Goal: Transaction & Acquisition: Download file/media

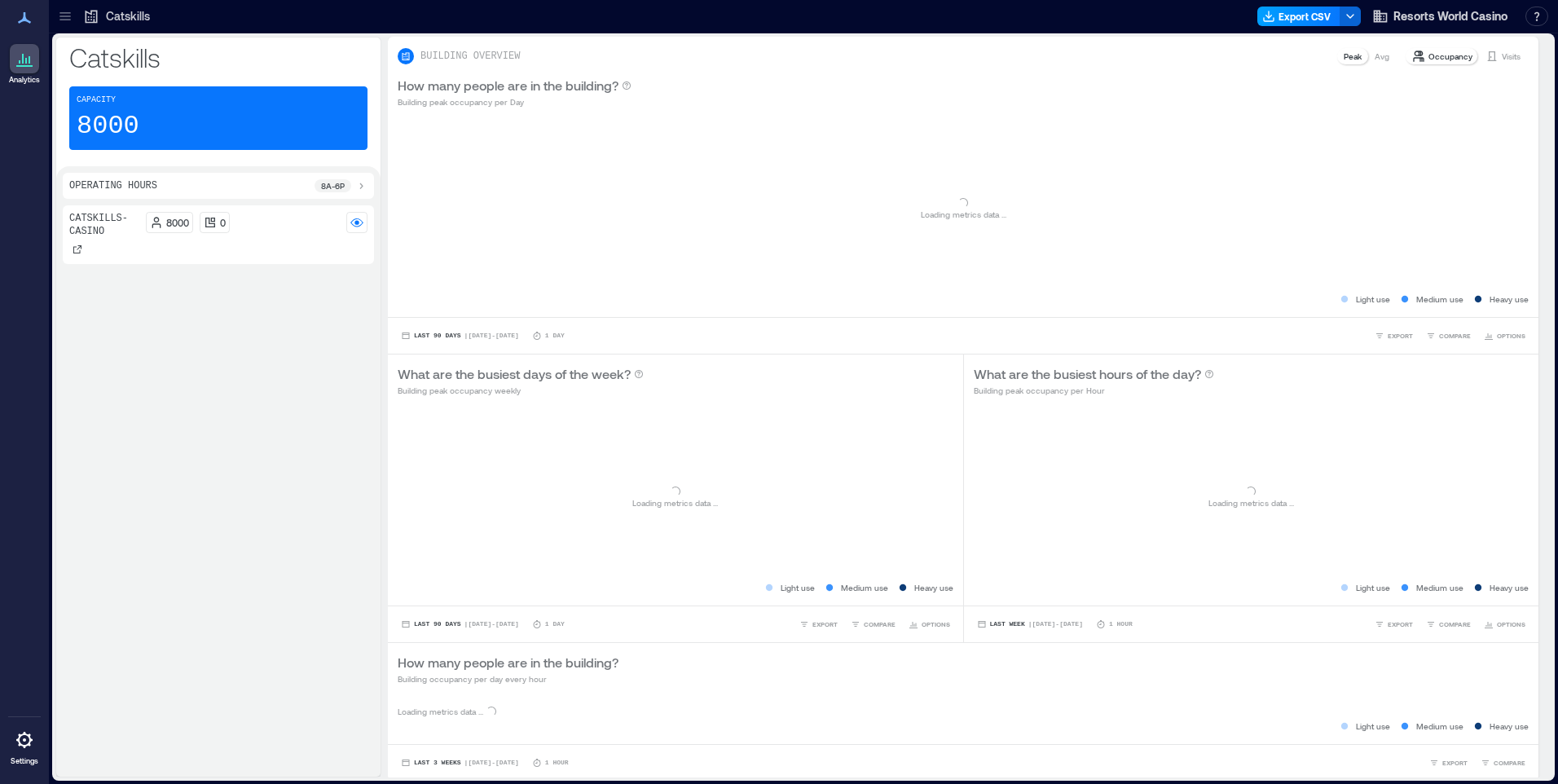
click at [1276, 9] on button "Export CSV" at bounding box center [1298, 16] width 83 height 19
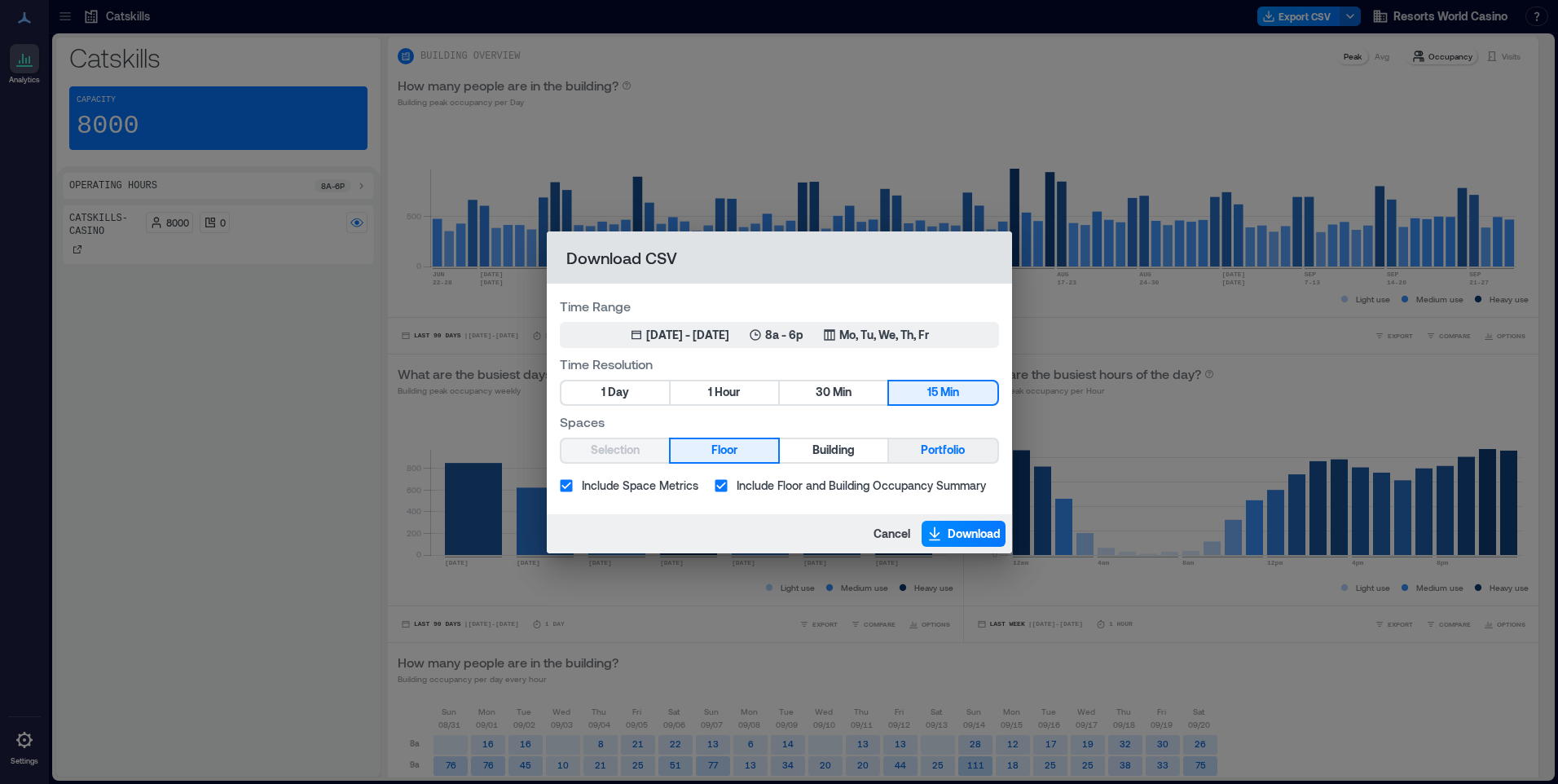
click at [949, 453] on span "Portfolio" at bounding box center [942, 450] width 44 height 20
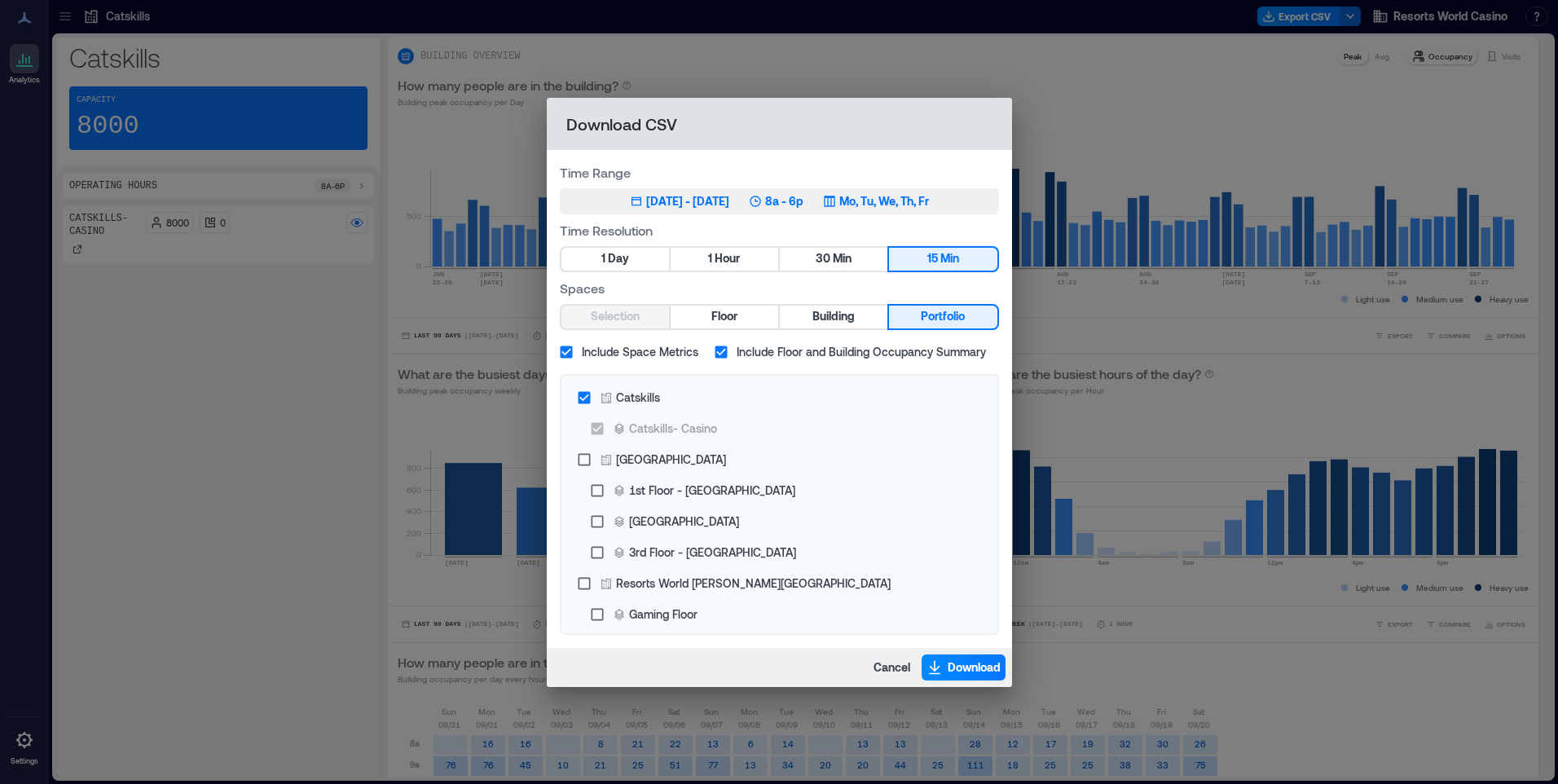
click at [905, 199] on p "Mo, Tu, We, Th, Fr" at bounding box center [884, 201] width 90 height 16
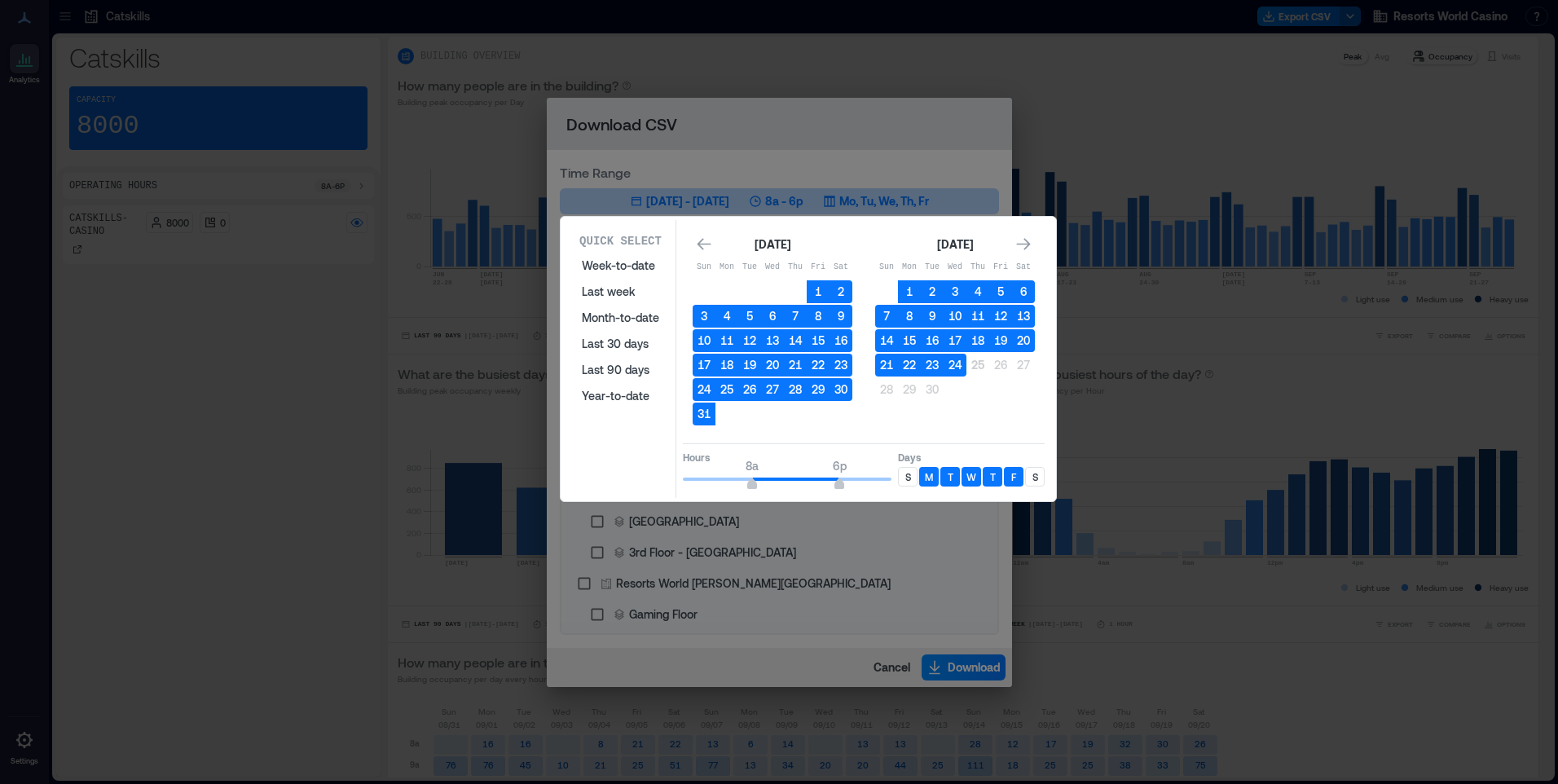
click at [910, 482] on p "S" at bounding box center [908, 477] width 6 height 13
click at [1033, 479] on p "S" at bounding box center [1035, 477] width 6 height 13
click at [948, 366] on button "24" at bounding box center [954, 365] width 23 height 23
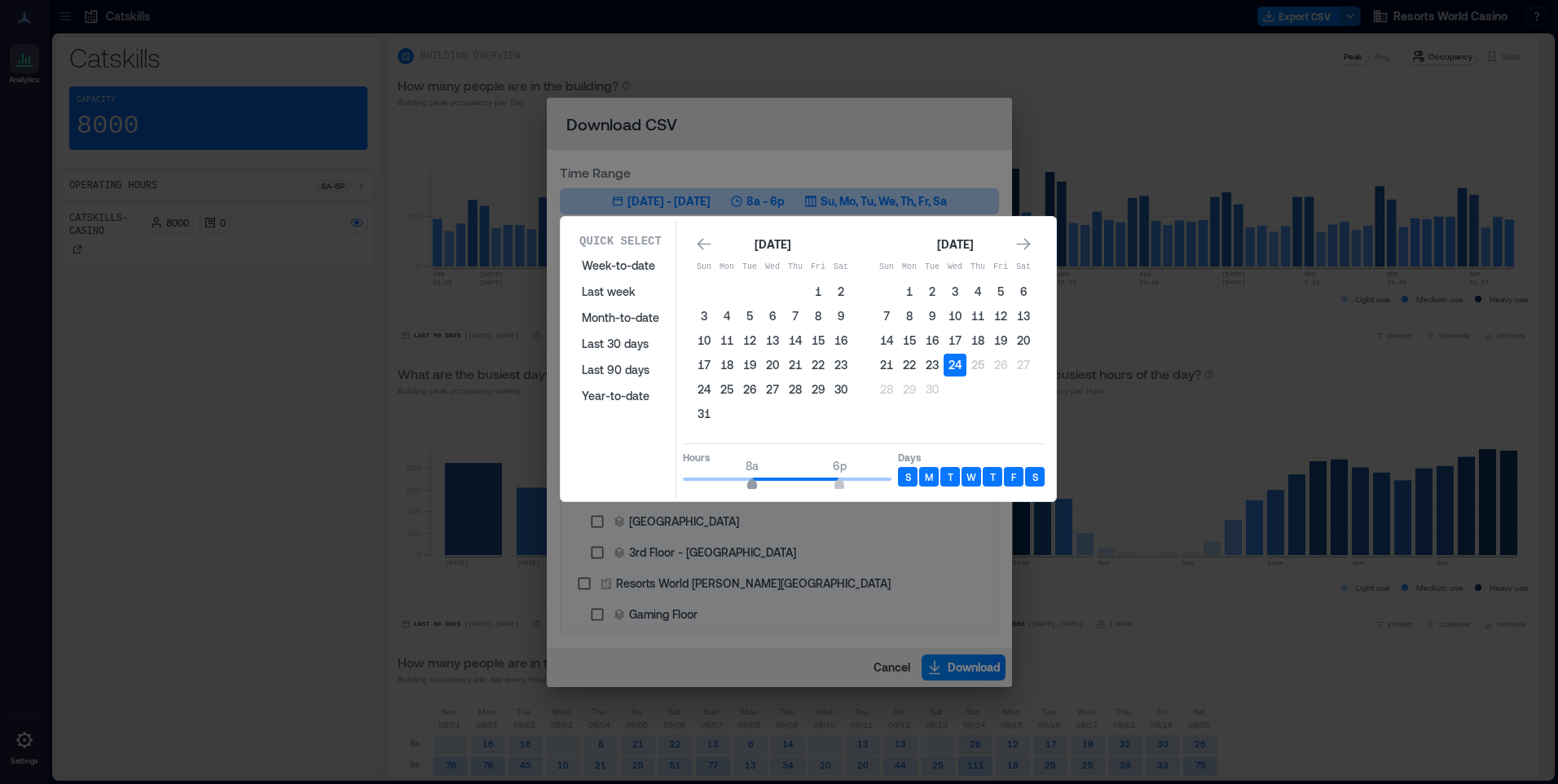
type input "*"
drag, startPoint x: 754, startPoint y: 484, endPoint x: 734, endPoint y: 486, distance: 20.1
click at [734, 486] on span "6a" at bounding box center [735, 485] width 10 height 7
type input "**"
drag, startPoint x: 842, startPoint y: 484, endPoint x: 911, endPoint y: 482, distance: 69.0
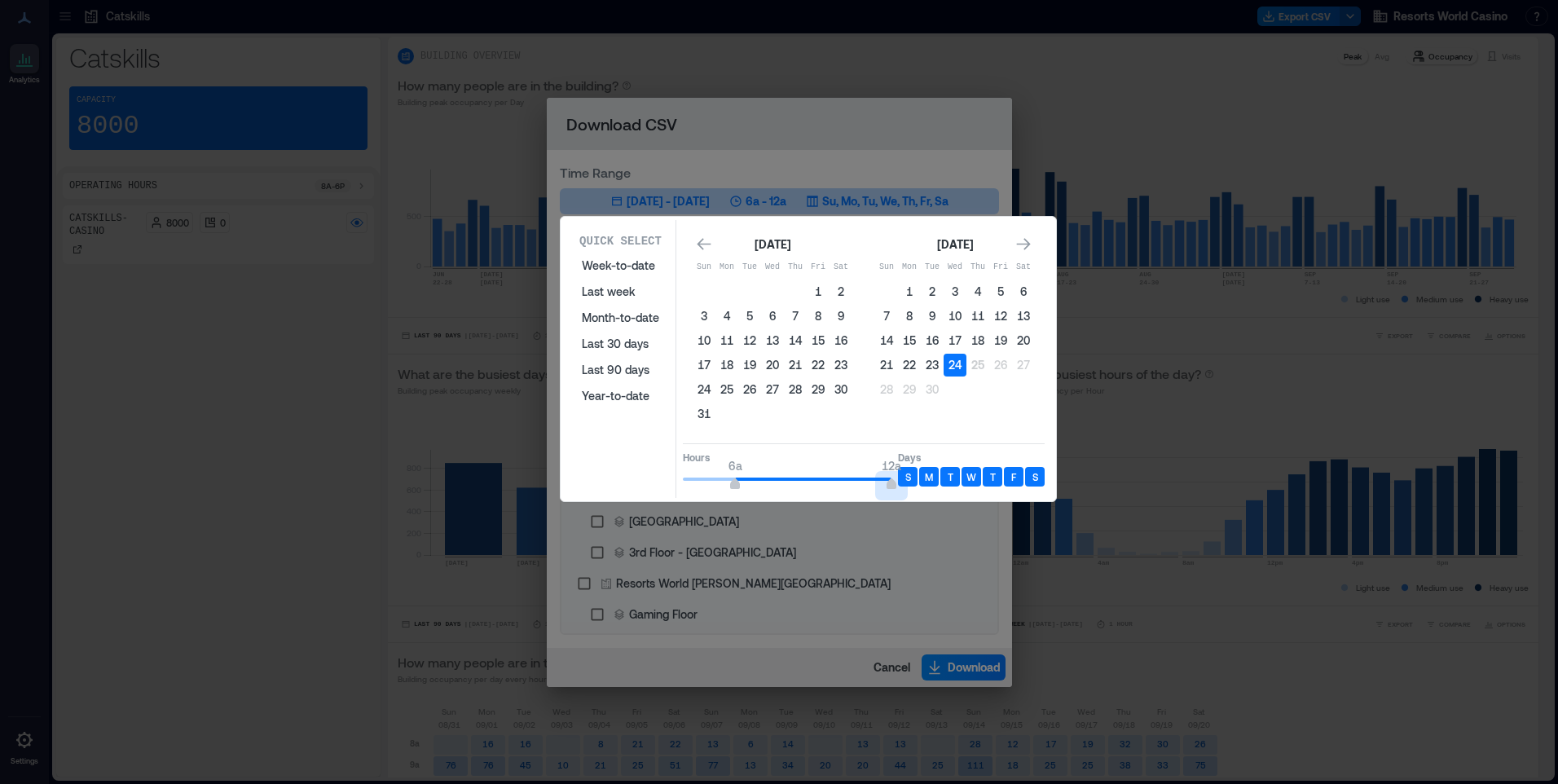
click at [911, 482] on div "Hours 6a 12a Days S M T W T F S" at bounding box center [864, 467] width 361 height 48
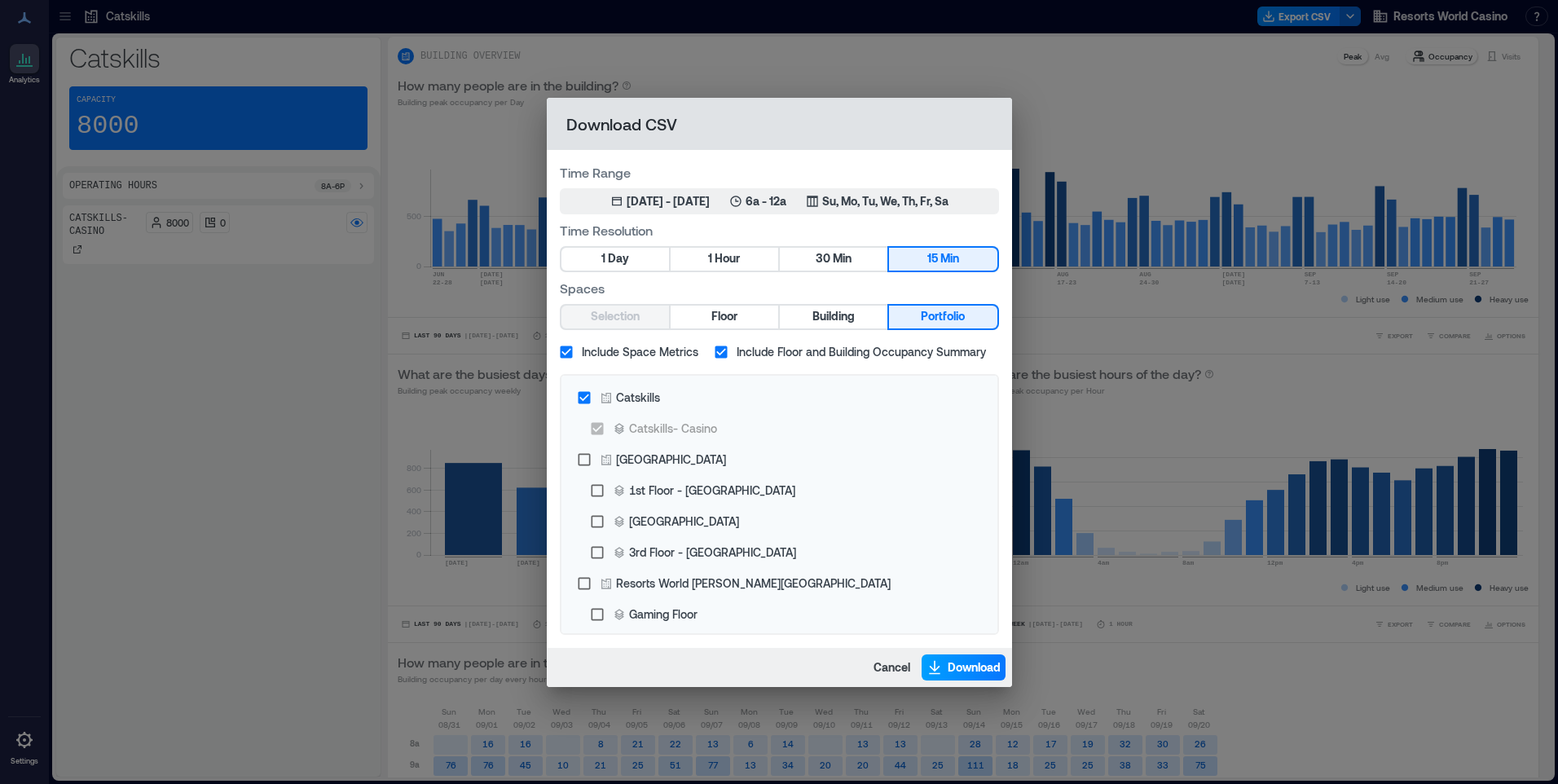
click at [948, 660] on span "Download" at bounding box center [973, 667] width 53 height 16
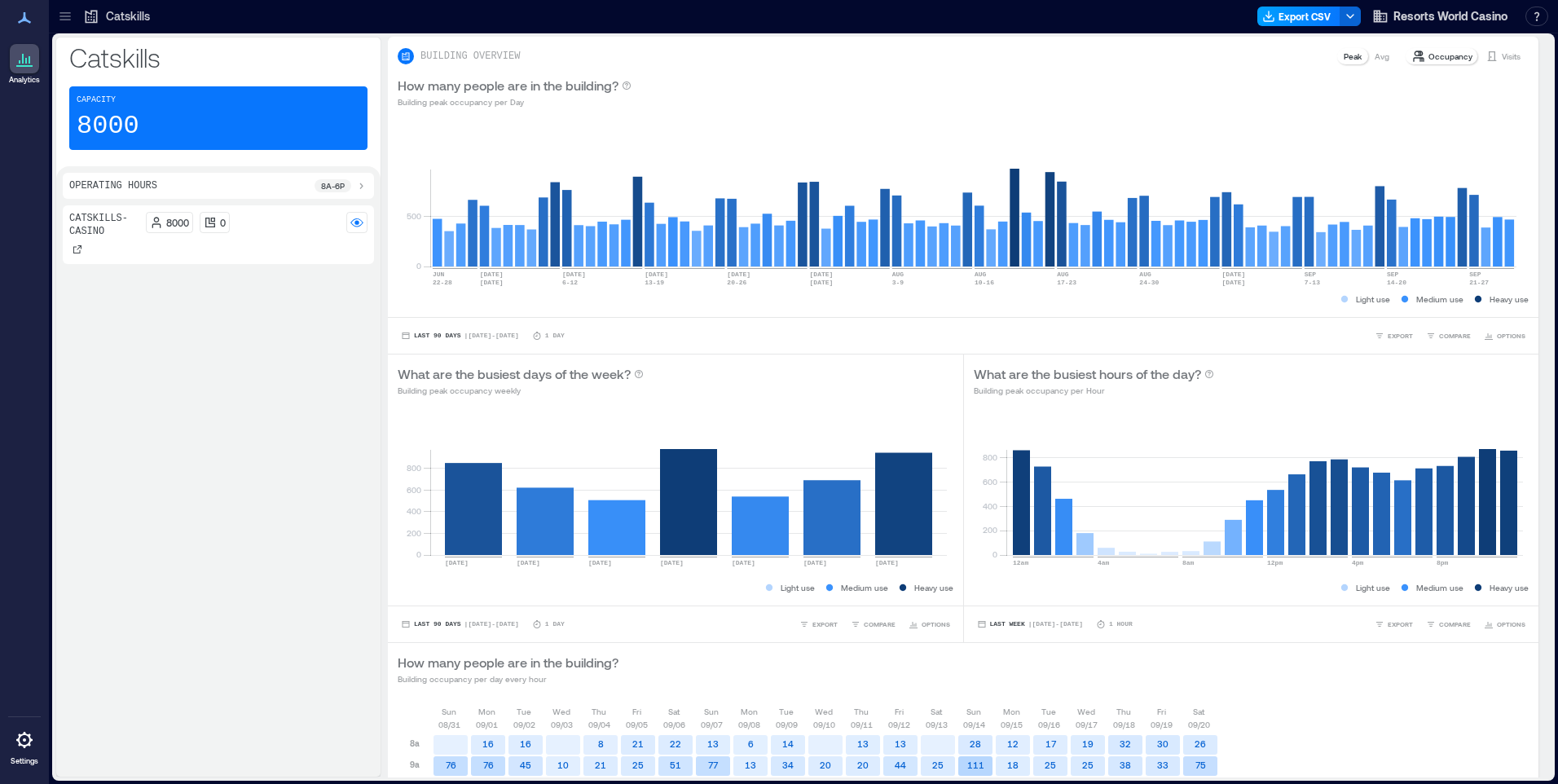
click at [1315, 17] on button "Export CSV" at bounding box center [1298, 16] width 83 height 19
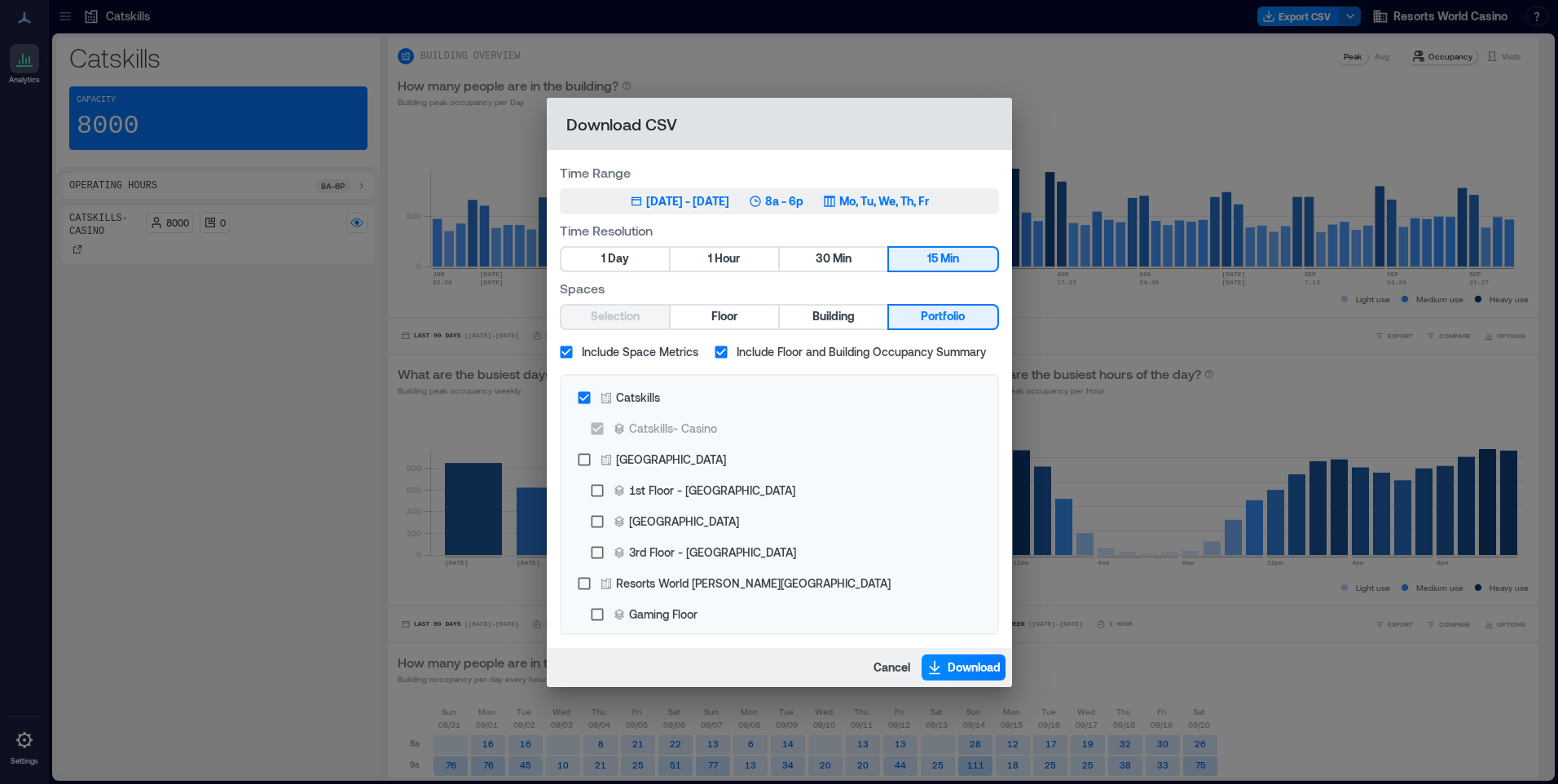
click at [905, 200] on p "Mo, Tu, We, Th, Fr" at bounding box center [884, 201] width 90 height 16
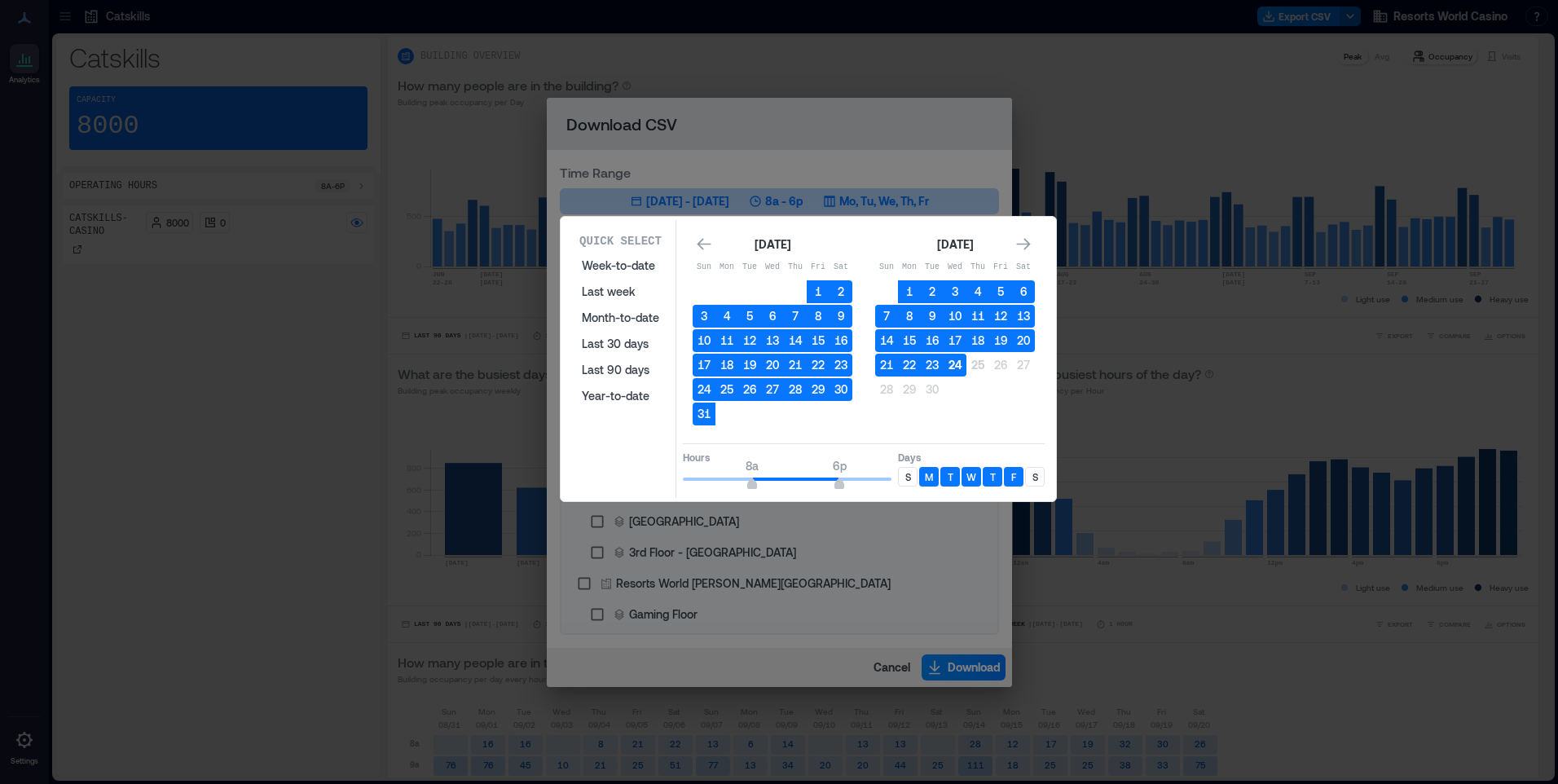
click at [954, 365] on button "24" at bounding box center [954, 365] width 23 height 23
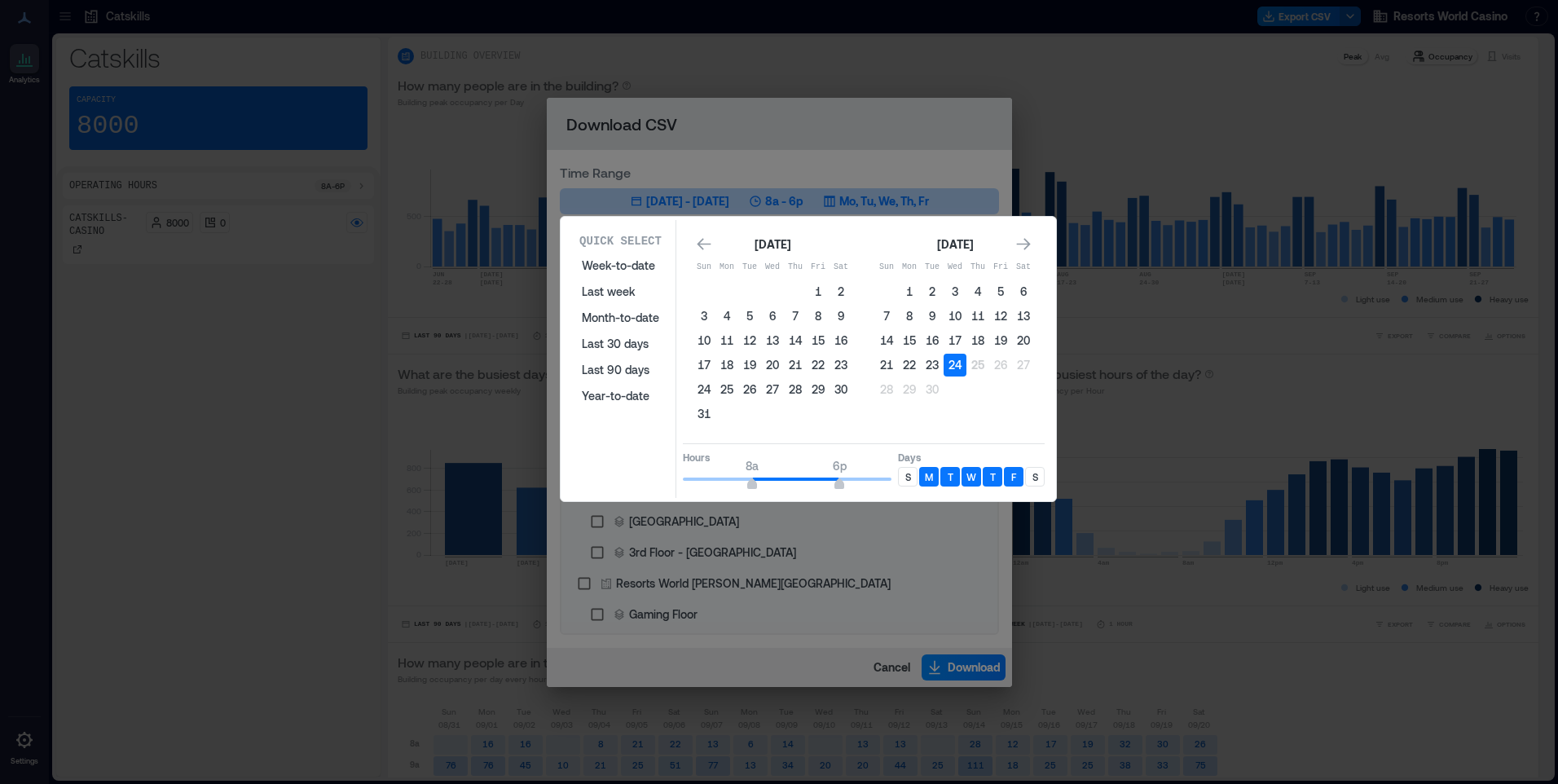
click at [915, 477] on div "S" at bounding box center [907, 476] width 19 height 19
click at [1038, 481] on div "S" at bounding box center [1034, 476] width 19 height 19
type input "*"
drag, startPoint x: 697, startPoint y: 487, endPoint x: 672, endPoint y: 485, distance: 25.1
click at [672, 485] on div "Quick Select Week-to-date Last week Month-to-date Last 30 days Last 90 days Yea…" at bounding box center [808, 359] width 485 height 278
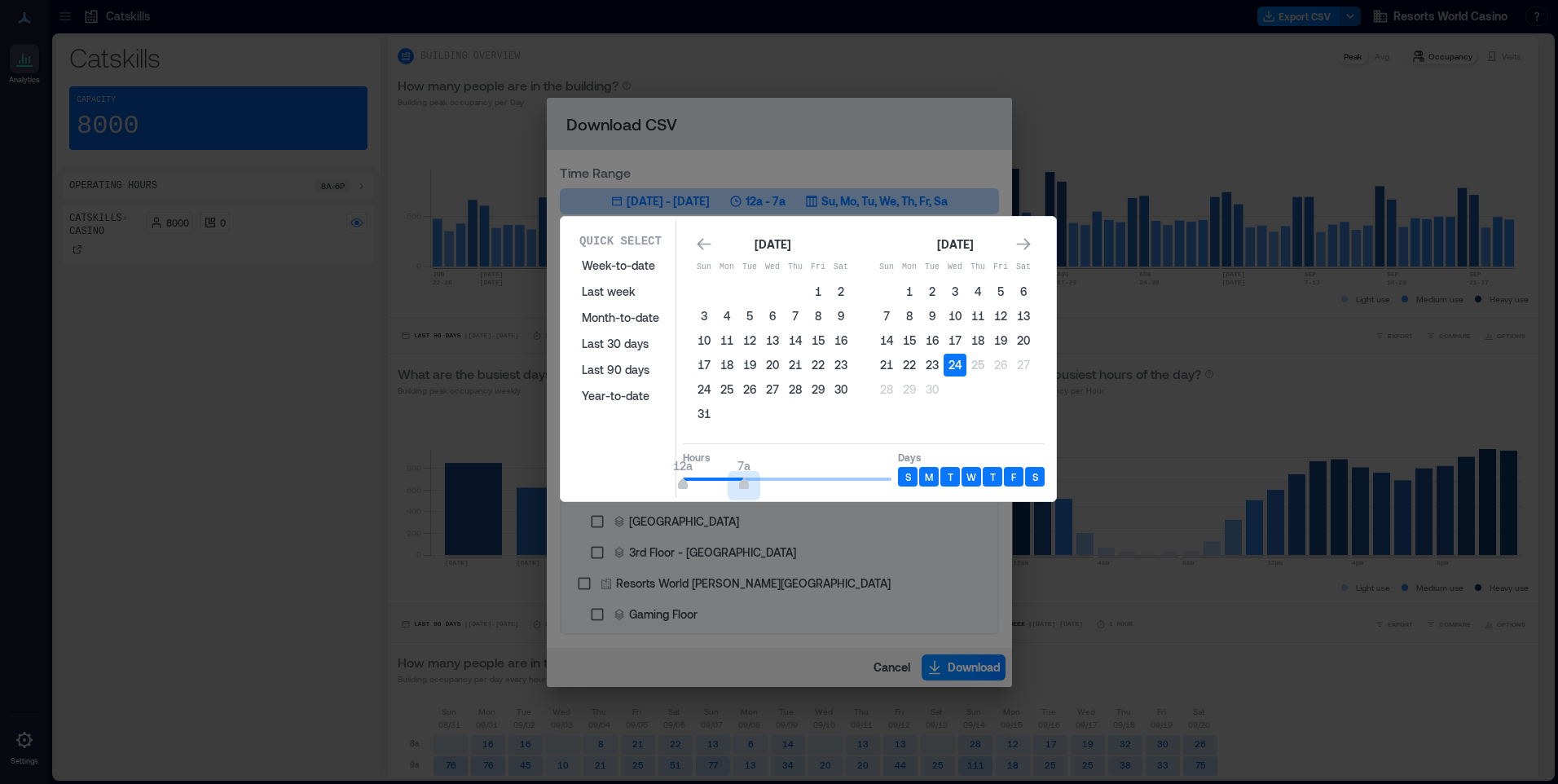
type input "*"
drag, startPoint x: 841, startPoint y: 479, endPoint x: 730, endPoint y: 494, distance: 112.0
click at [730, 494] on div "Quick Select Week-to-date Last week Month-to-date Last 30 days Last 90 days Yea…" at bounding box center [808, 359] width 485 height 278
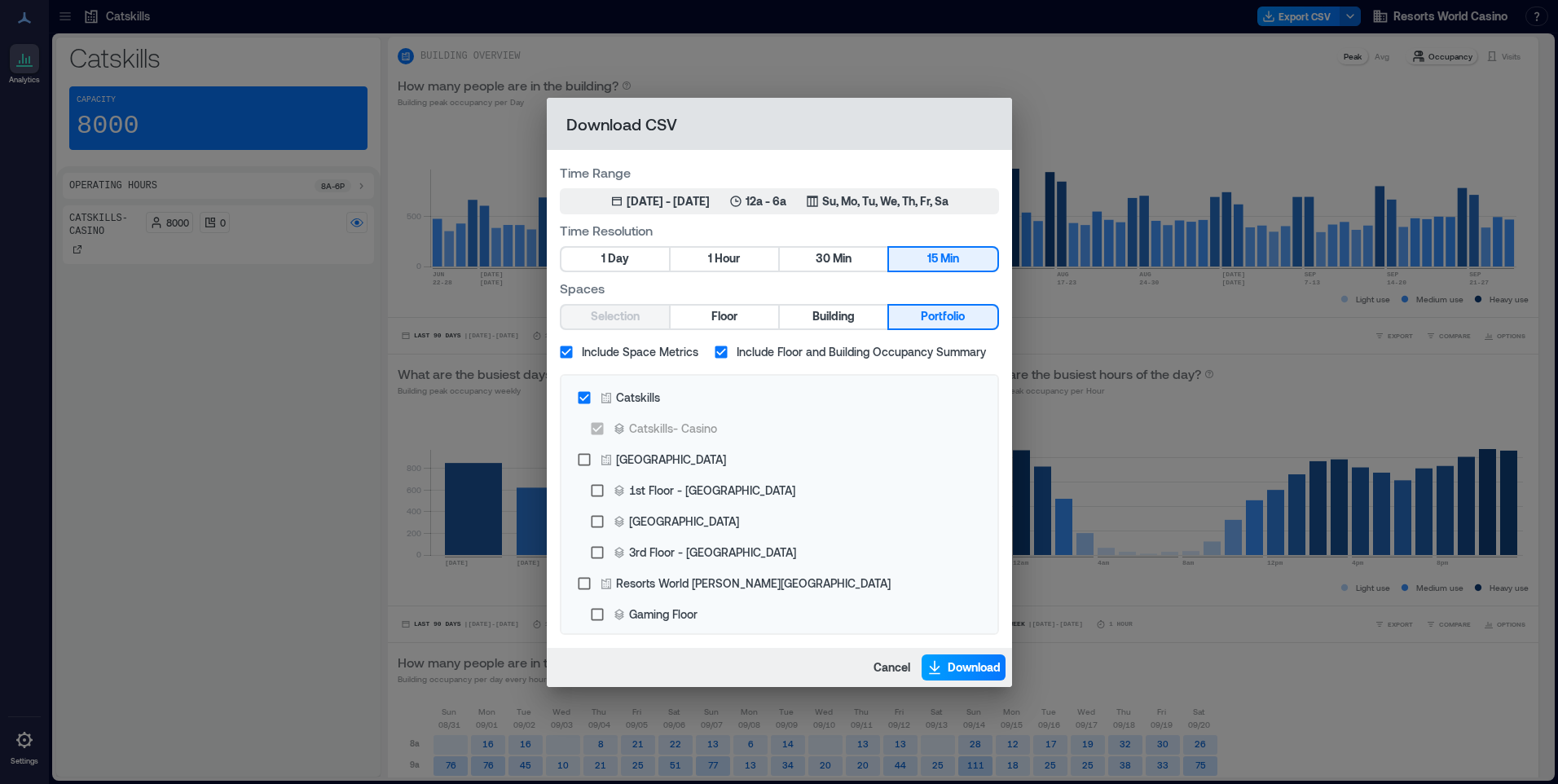
drag, startPoint x: 959, startPoint y: 658, endPoint x: 971, endPoint y: 653, distance: 13.0
click at [958, 658] on button "Download" at bounding box center [963, 667] width 84 height 26
